Goal: Information Seeking & Learning: Understand process/instructions

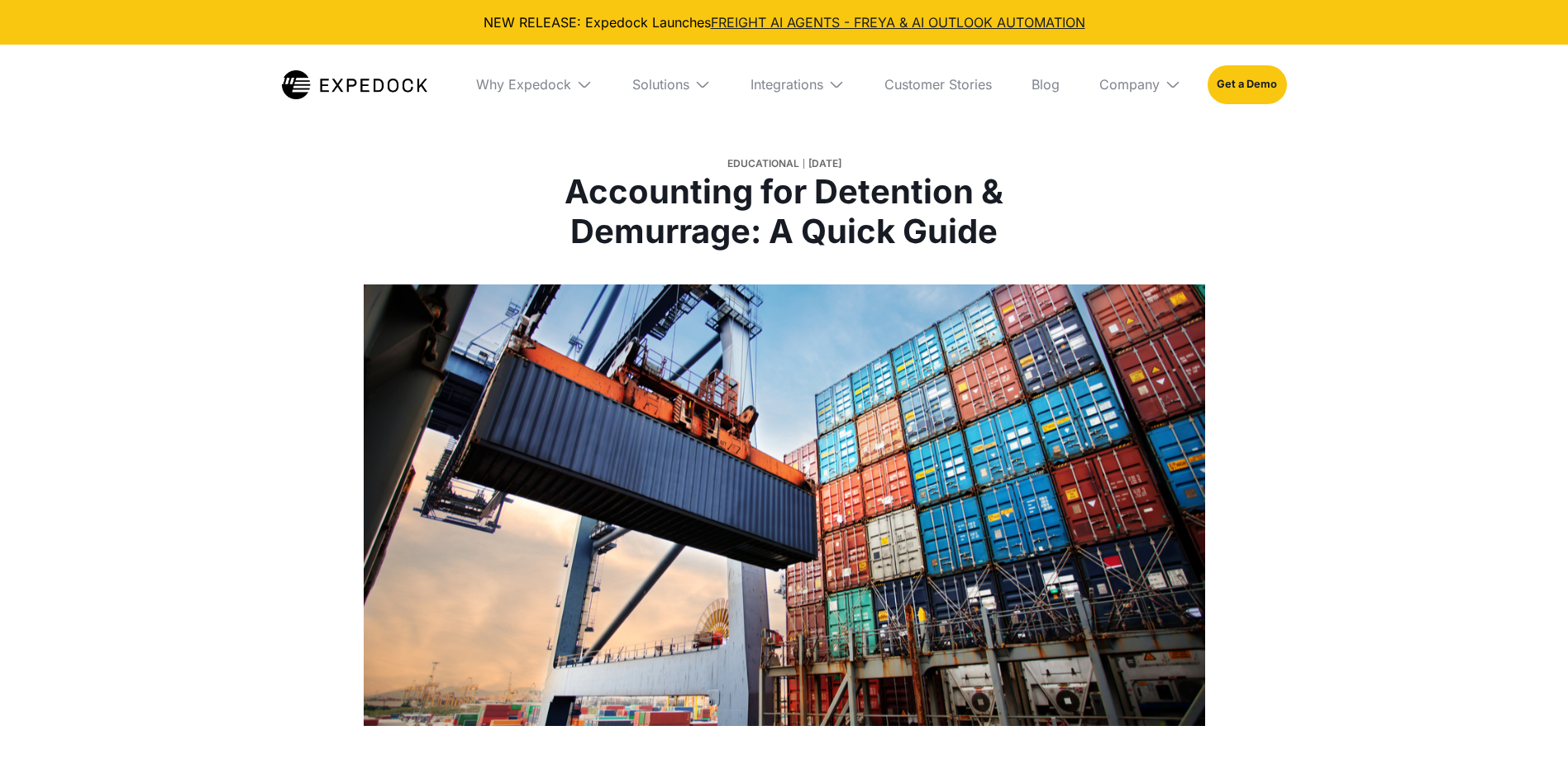
select select
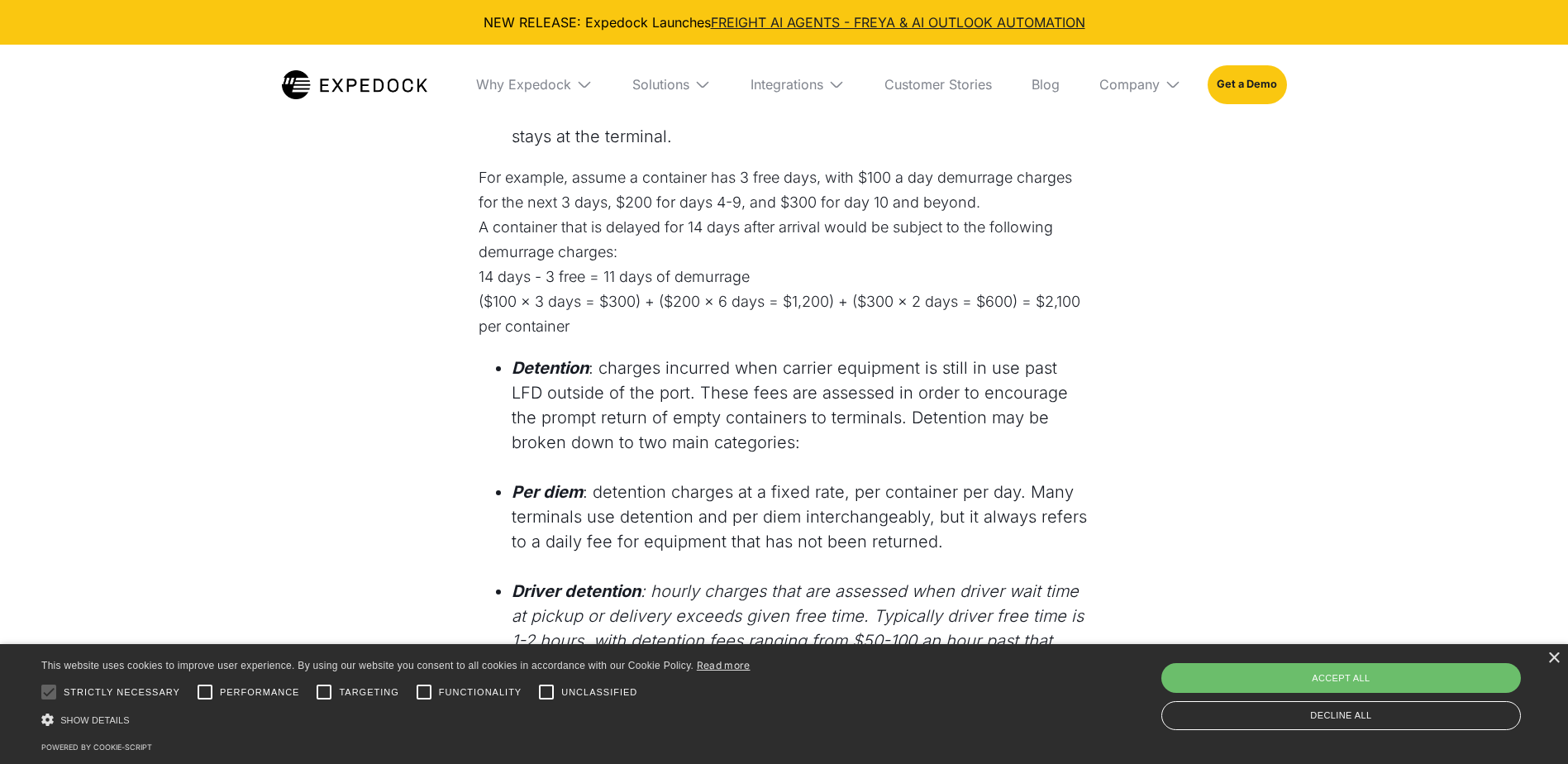
scroll to position [1480, 0]
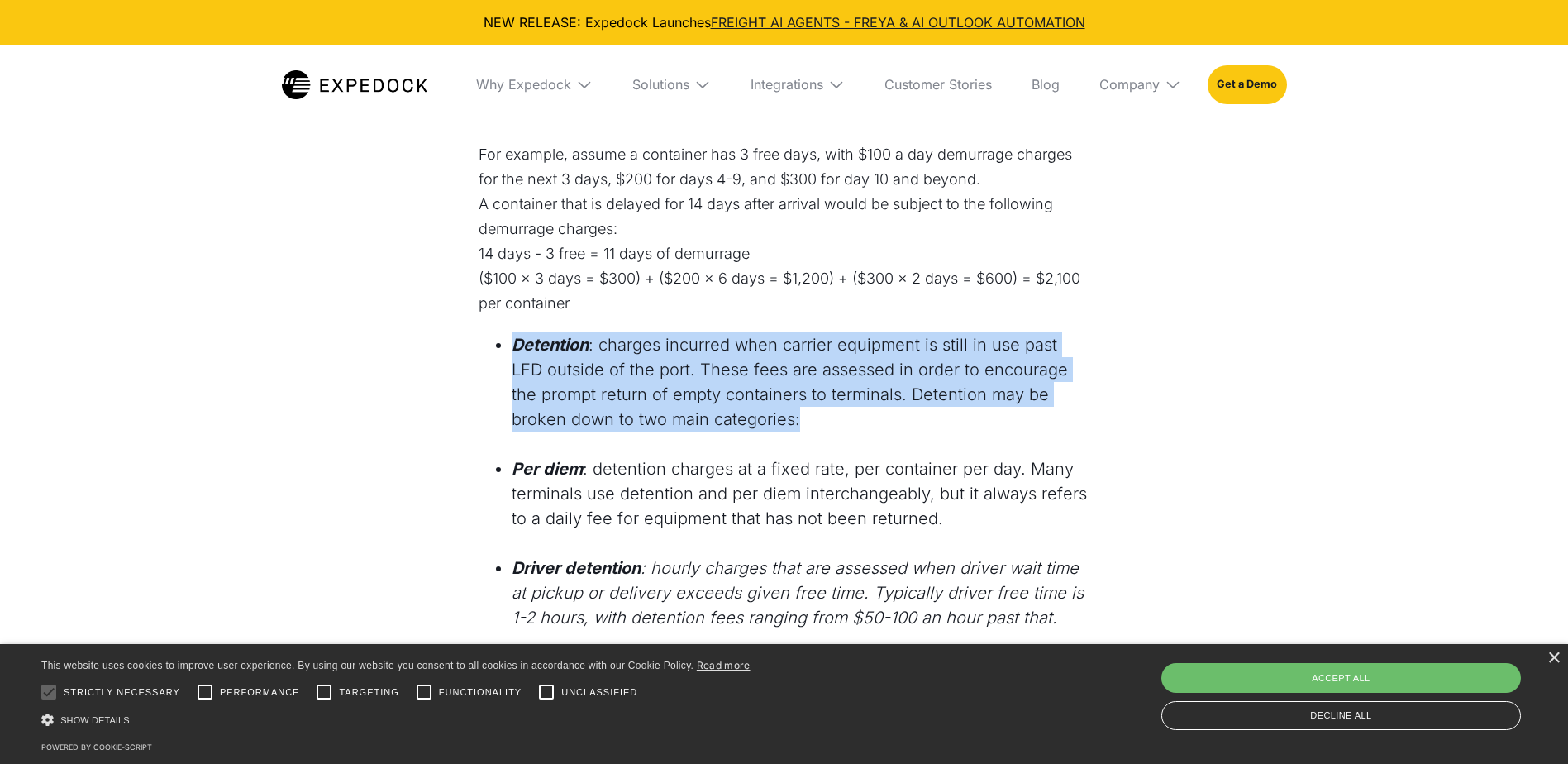
drag, startPoint x: 766, startPoint y: 419, endPoint x: 505, endPoint y: 344, distance: 271.6
click at [505, 344] on ul "Detention : charges incurred when carrier equipment is still in use past LFD ou…" at bounding box center [784, 386] width 612 height 107
copy li "Detention : charges incurred when carrier equipment is still in use past LFD ou…"
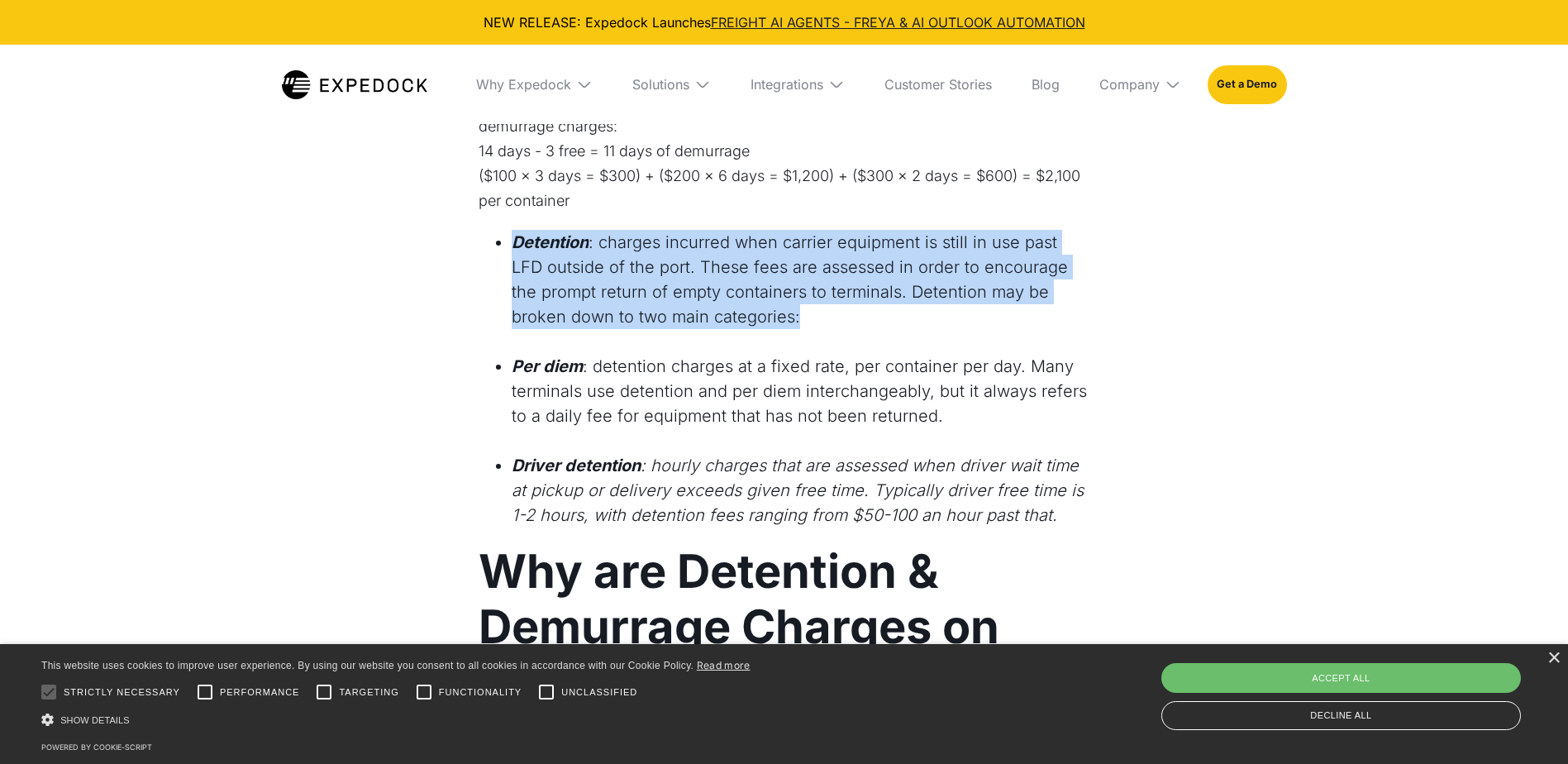
scroll to position [1811, 0]
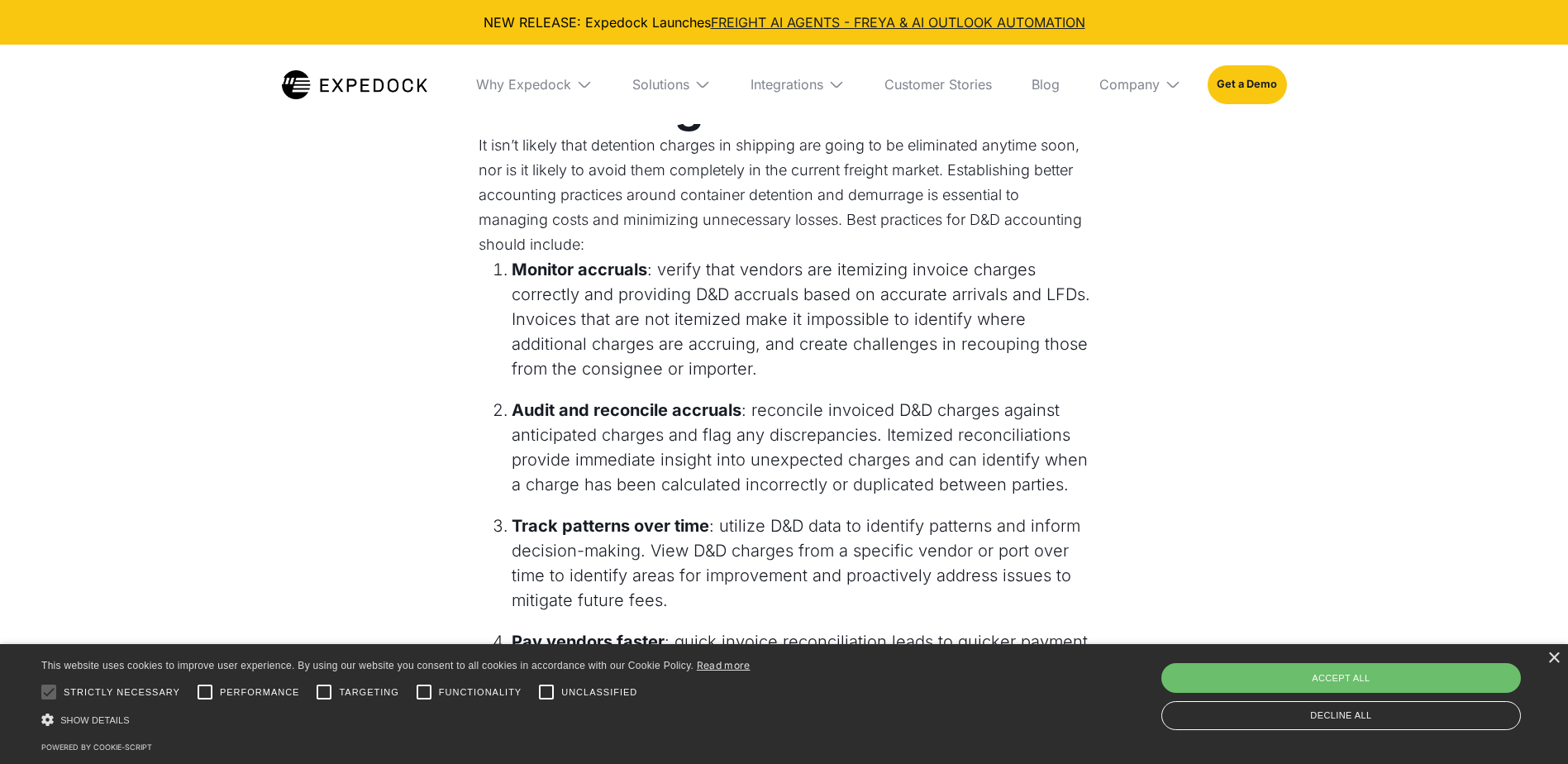
scroll to position [3134, 0]
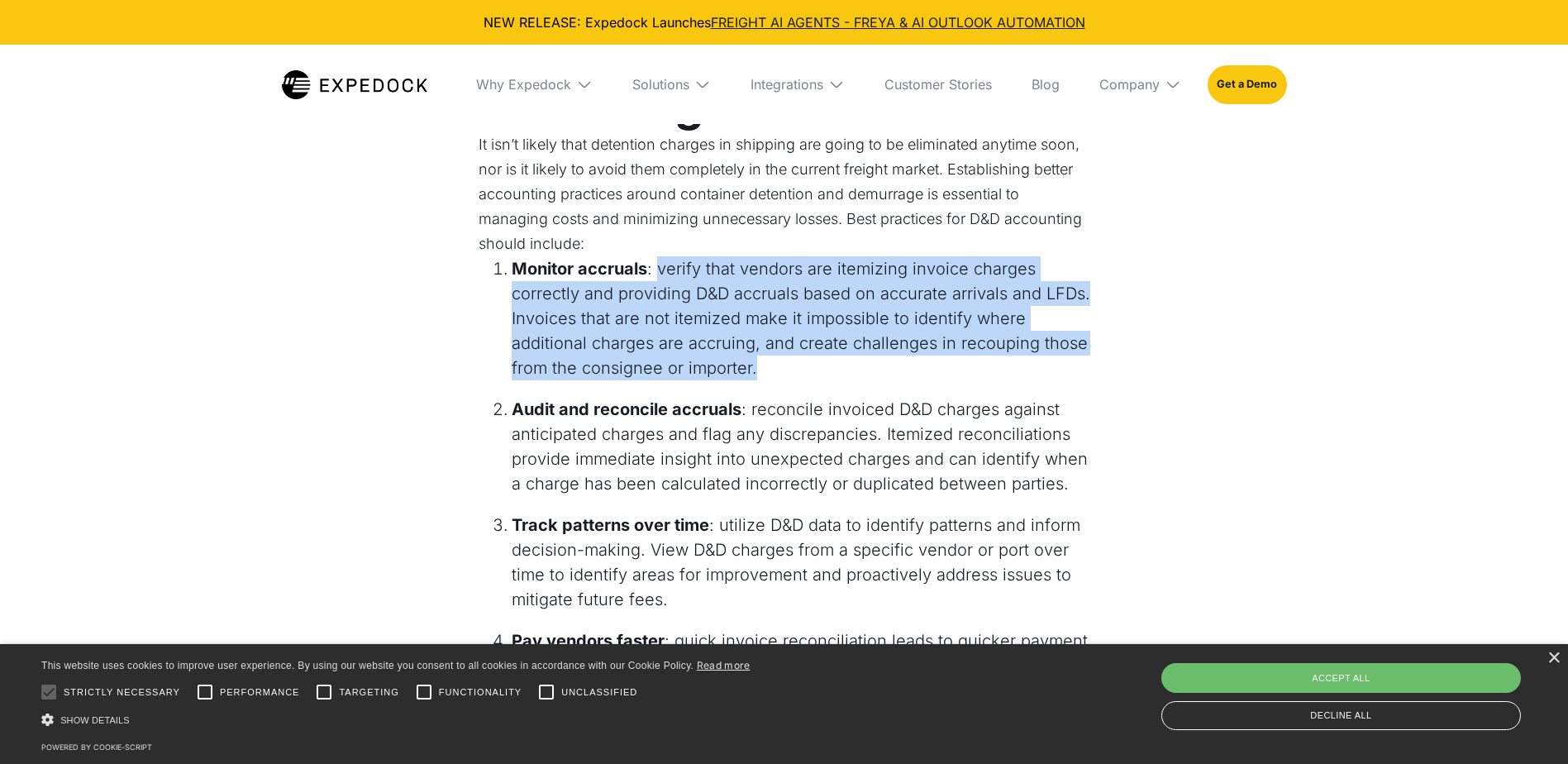
drag, startPoint x: 659, startPoint y: 268, endPoint x: 925, endPoint y: 367, distance: 283.8
click at [925, 367] on li "Monitor accruals : verify that vendors are itemizing invoice charges correctly …" at bounding box center [801, 319] width 579 height 124
drag, startPoint x: 923, startPoint y: 366, endPoint x: 777, endPoint y: 368, distance: 146.0
click at [777, 368] on li "Monitor accruals : verify that vendors are itemizing invoice charges correctly …" at bounding box center [801, 319] width 579 height 124
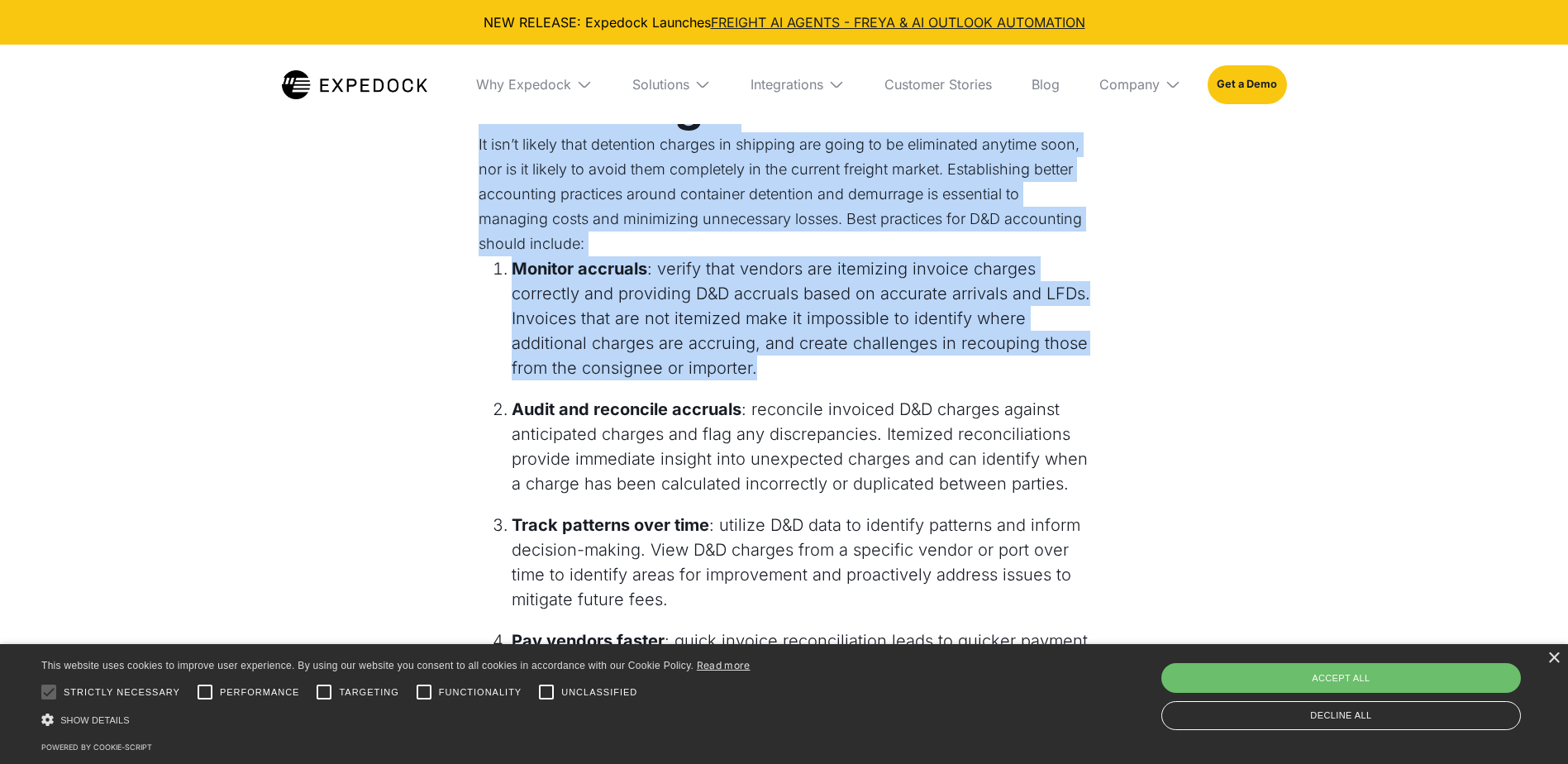
drag, startPoint x: 755, startPoint y: 369, endPoint x: 463, endPoint y: 273, distance: 307.4
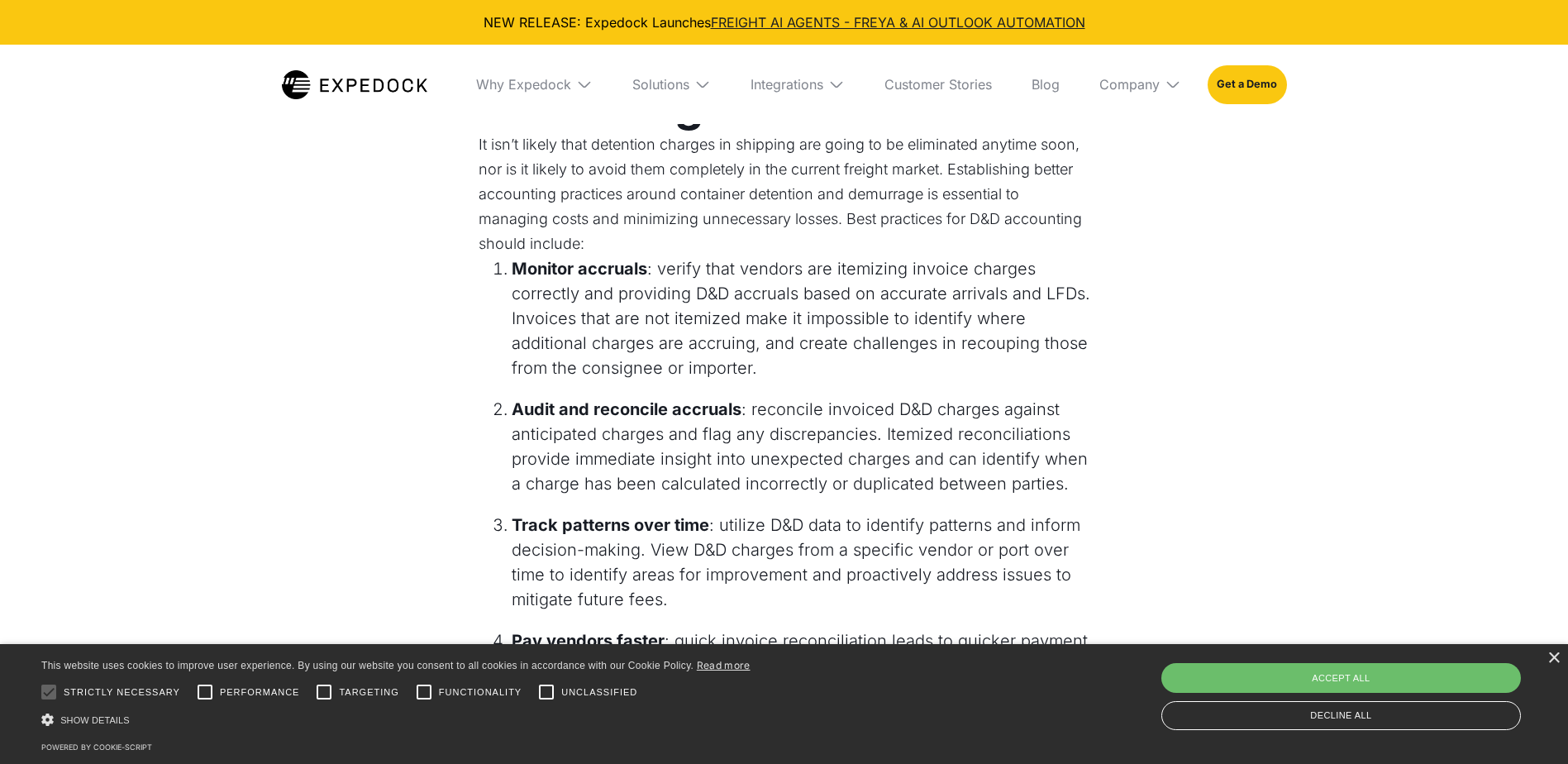
drag, startPoint x: 463, startPoint y: 273, endPoint x: 422, endPoint y: 326, distance: 67.0
click at [852, 352] on li "Monitor accruals : verify that vendors are itemizing invoice charges correctly …" at bounding box center [801, 319] width 579 height 124
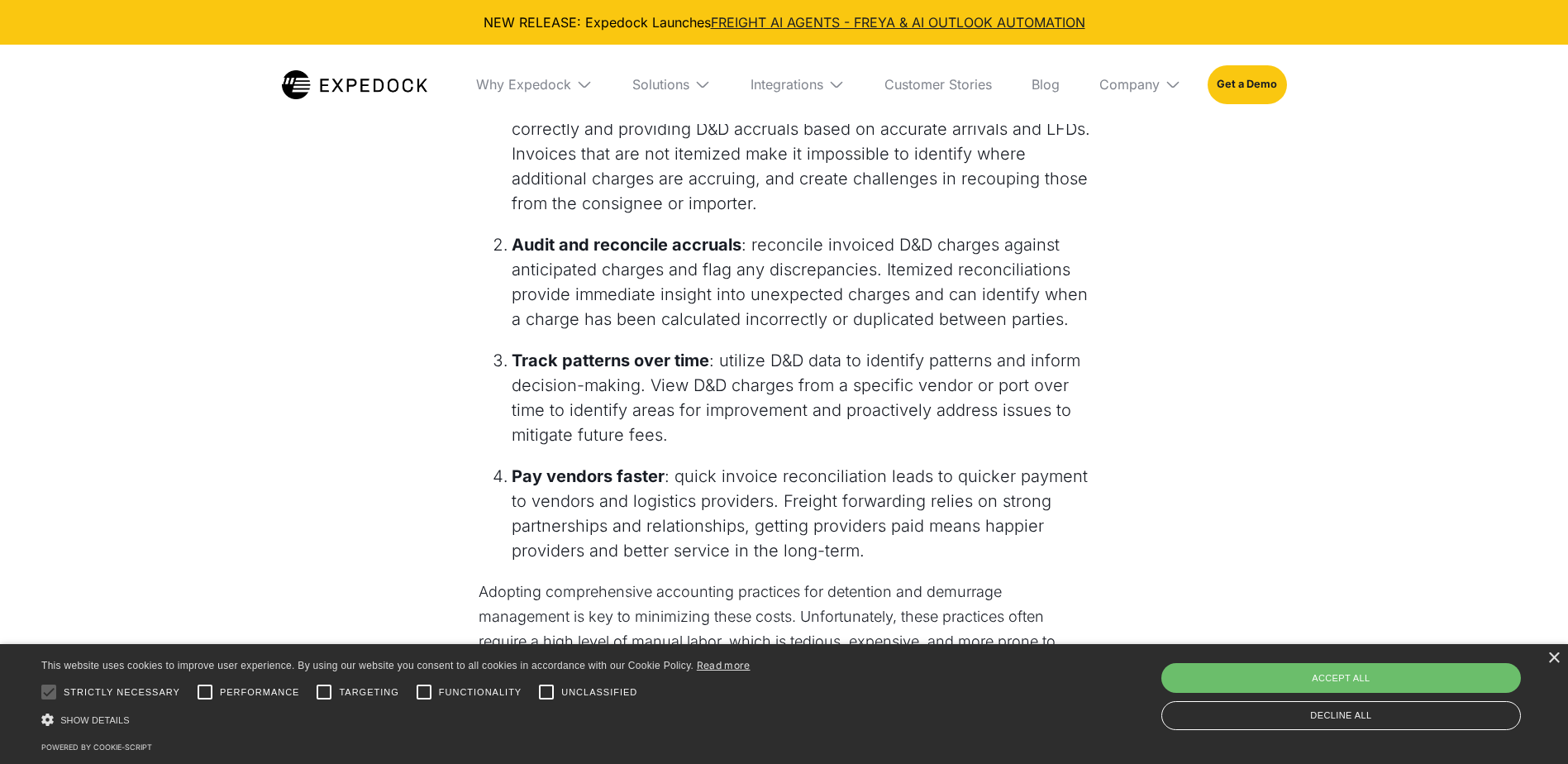
scroll to position [3300, 0]
click at [904, 279] on li "Audit and reconcile accruals : reconcile invoiced D&D charges against anticipat…" at bounding box center [801, 281] width 579 height 99
click at [865, 272] on li "Audit and reconcile accruals : reconcile invoiced D&D charges against anticipat…" at bounding box center [801, 281] width 579 height 99
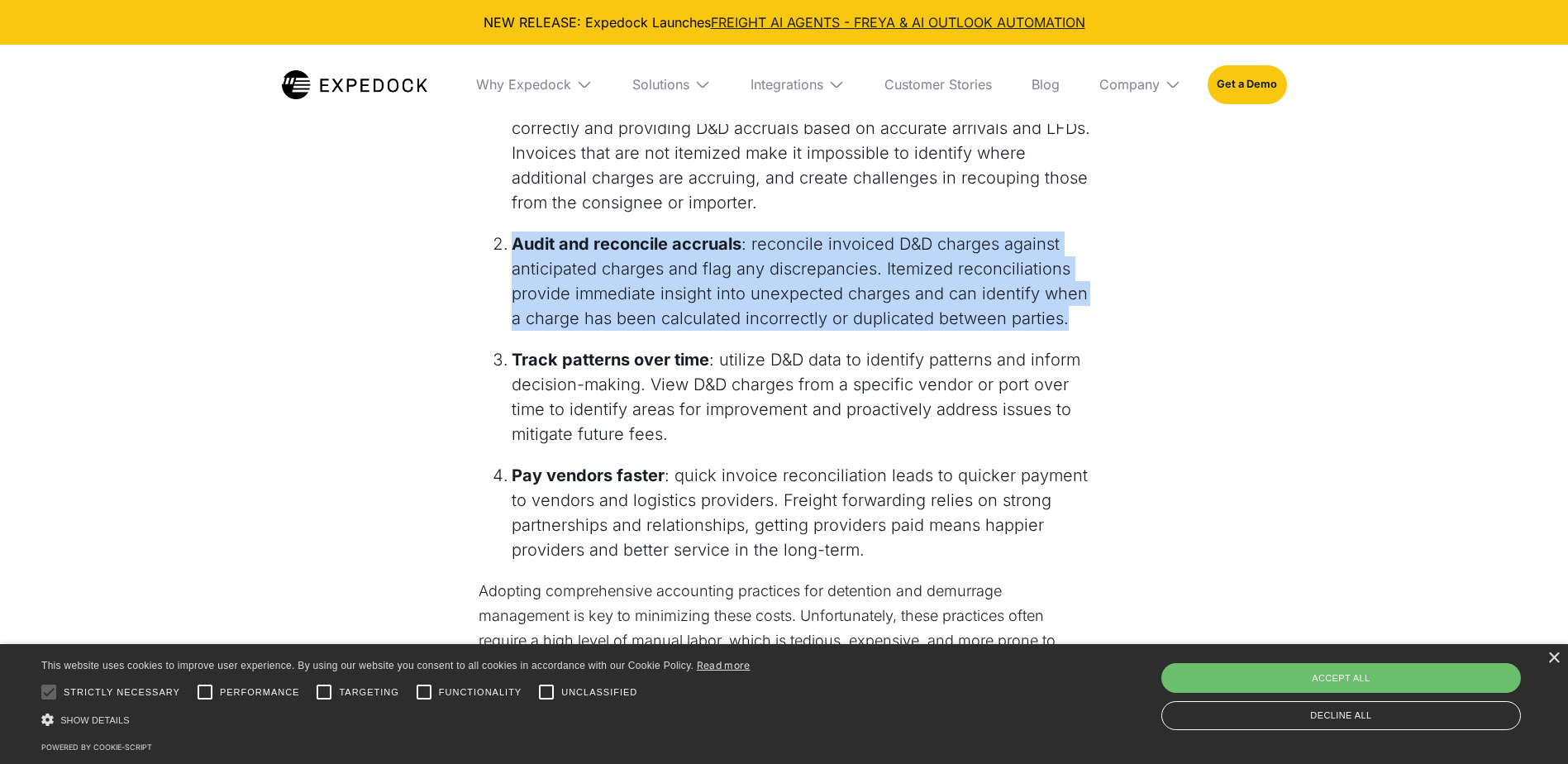
drag, startPoint x: 1066, startPoint y: 319, endPoint x: 480, endPoint y: 246, distance: 590.5
click at [480, 246] on ol "Audit and reconcile accruals : reconcile invoiced D&D charges against anticipat…" at bounding box center [784, 285] width 612 height 107
drag, startPoint x: 480, startPoint y: 246, endPoint x: 868, endPoint y: 282, distance: 389.7
click at [868, 282] on li "Audit and reconcile accruals : reconcile invoiced D&D charges against anticipat…" at bounding box center [801, 281] width 579 height 99
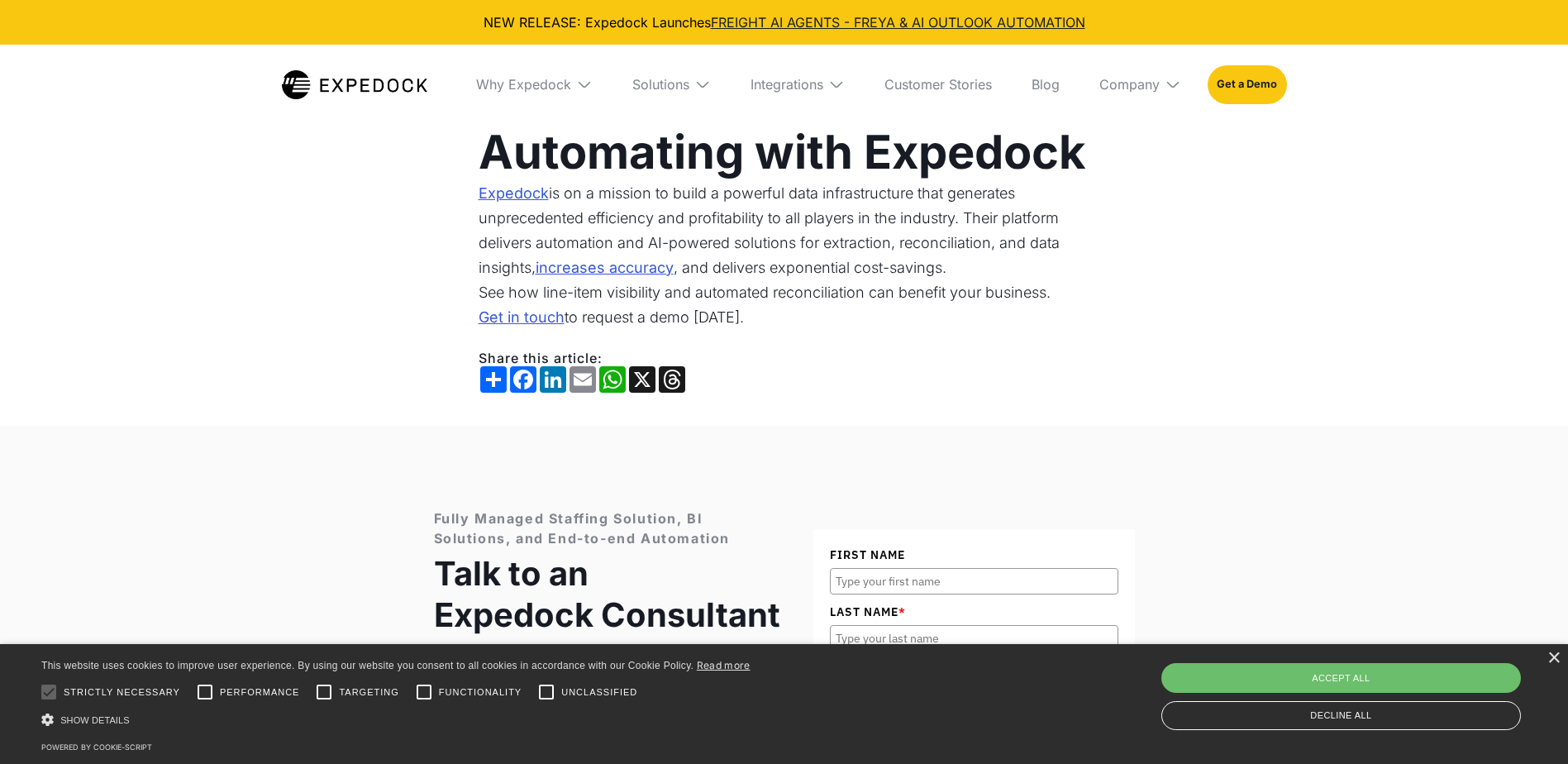
scroll to position [5119, 0]
